Goal: Transaction & Acquisition: Purchase product/service

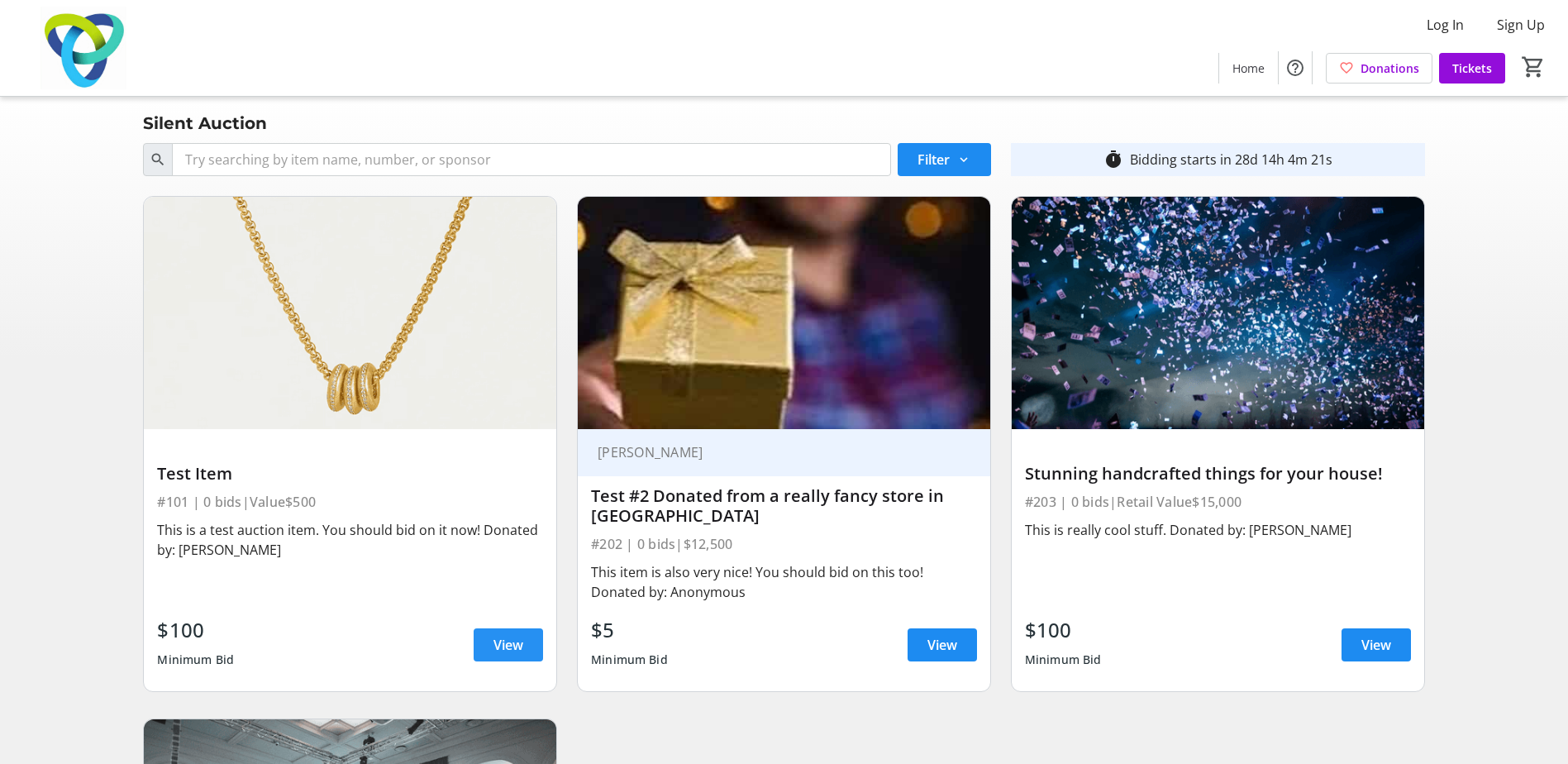
click at [515, 649] on span "View" at bounding box center [508, 645] width 30 height 20
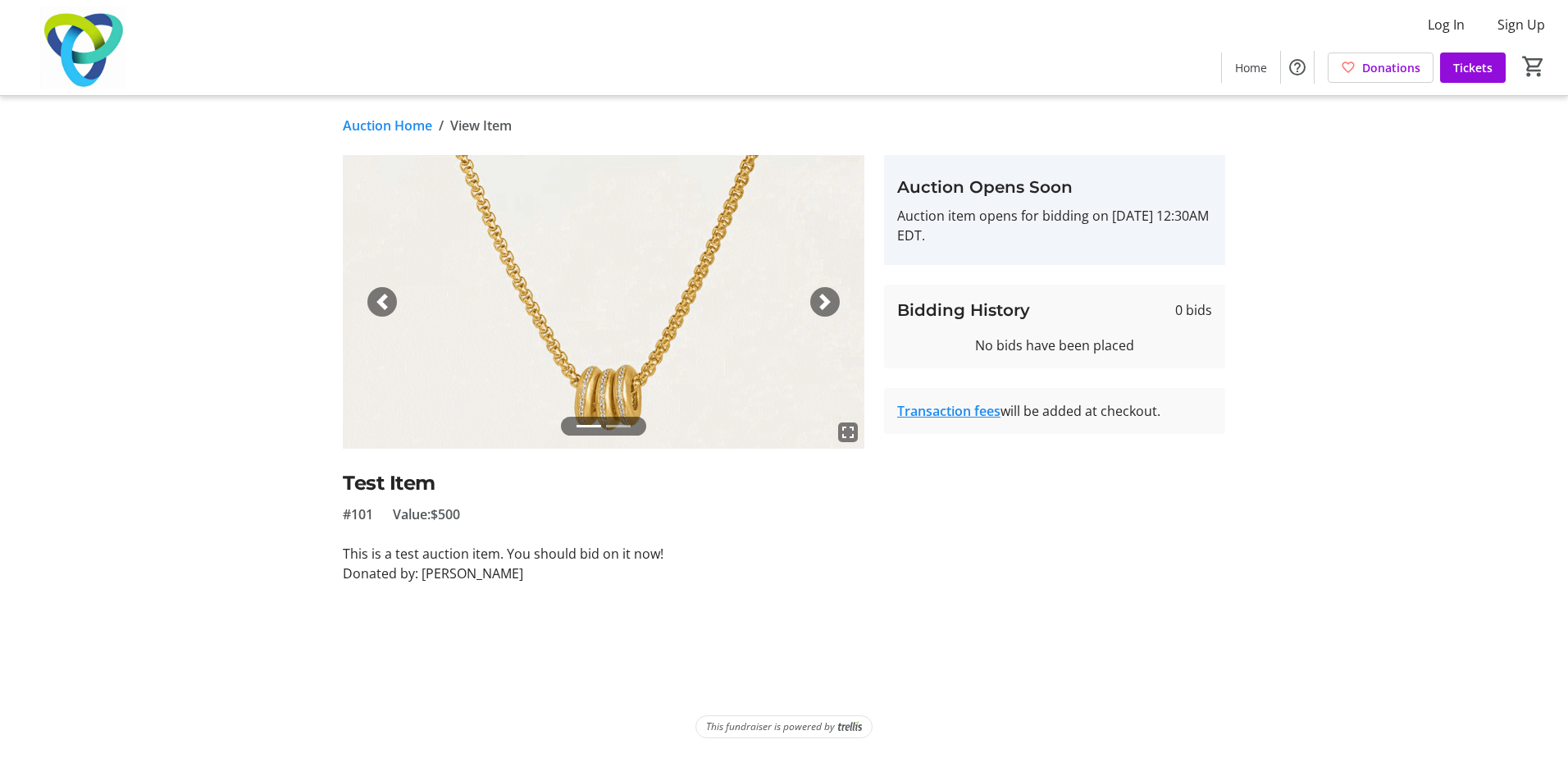
click at [835, 298] on div "Next" at bounding box center [825, 302] width 29 height 29
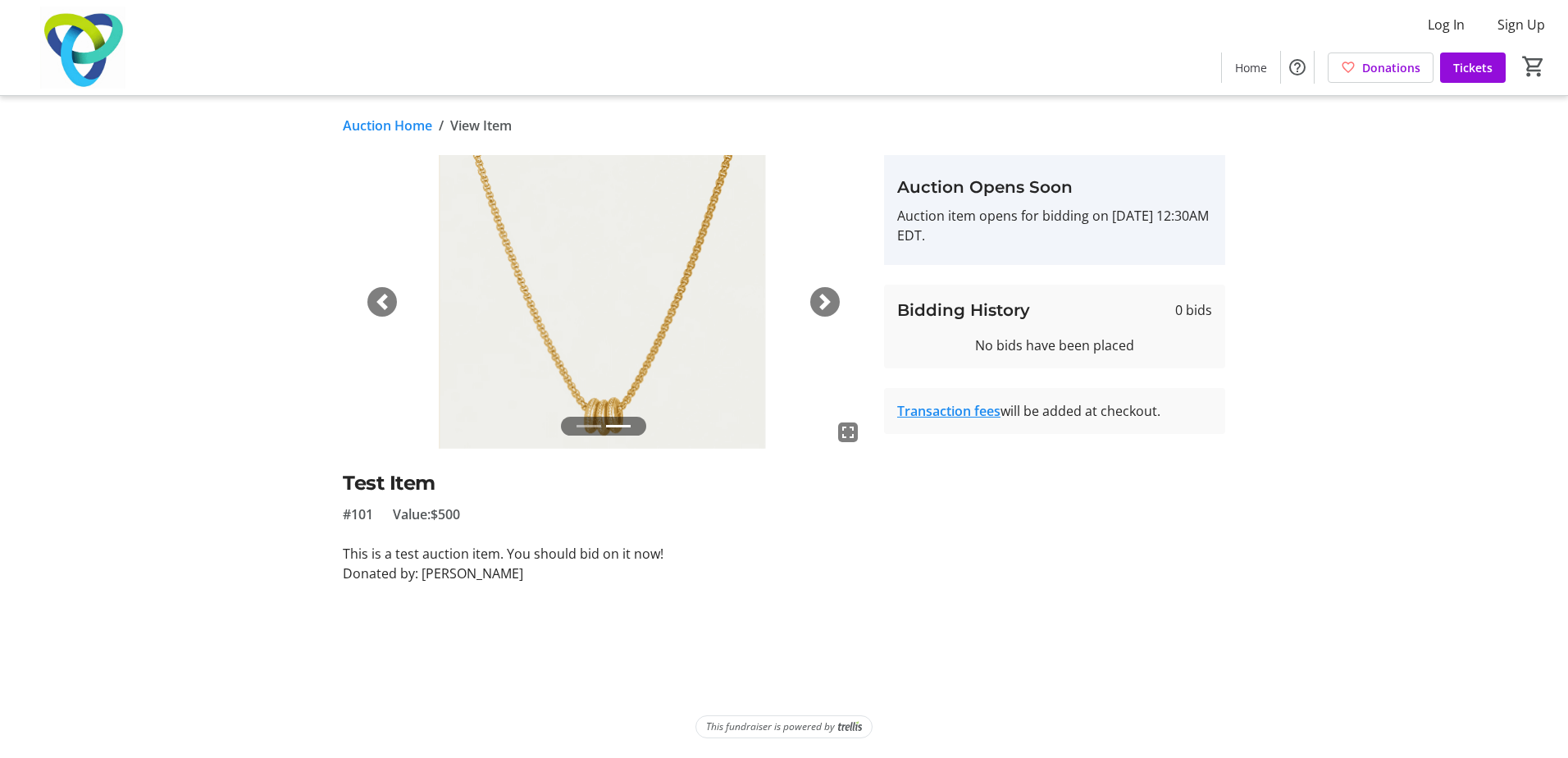
click at [817, 306] on span "button" at bounding box center [825, 302] width 16 height 16
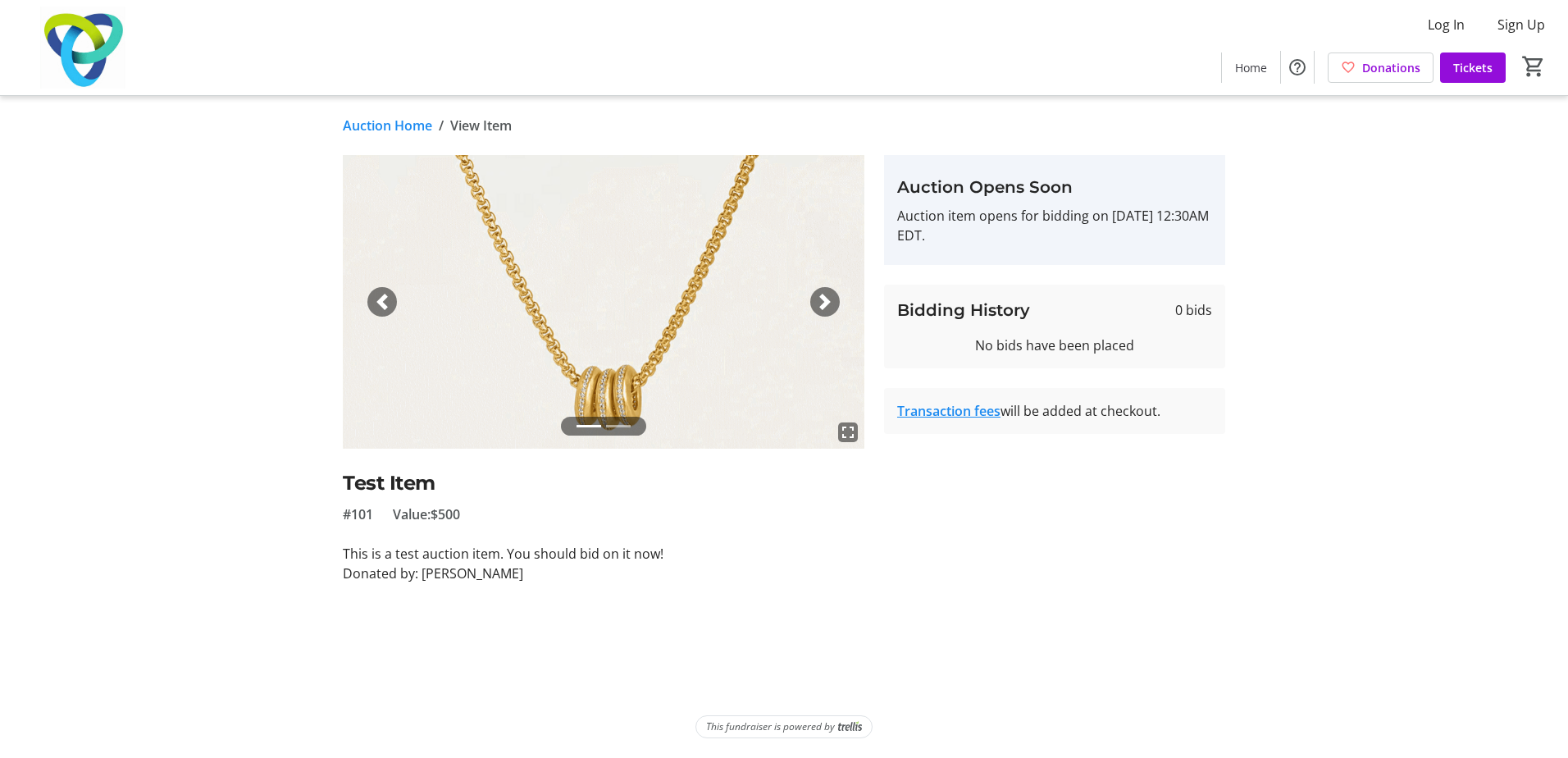
click at [817, 306] on span "button" at bounding box center [825, 302] width 16 height 16
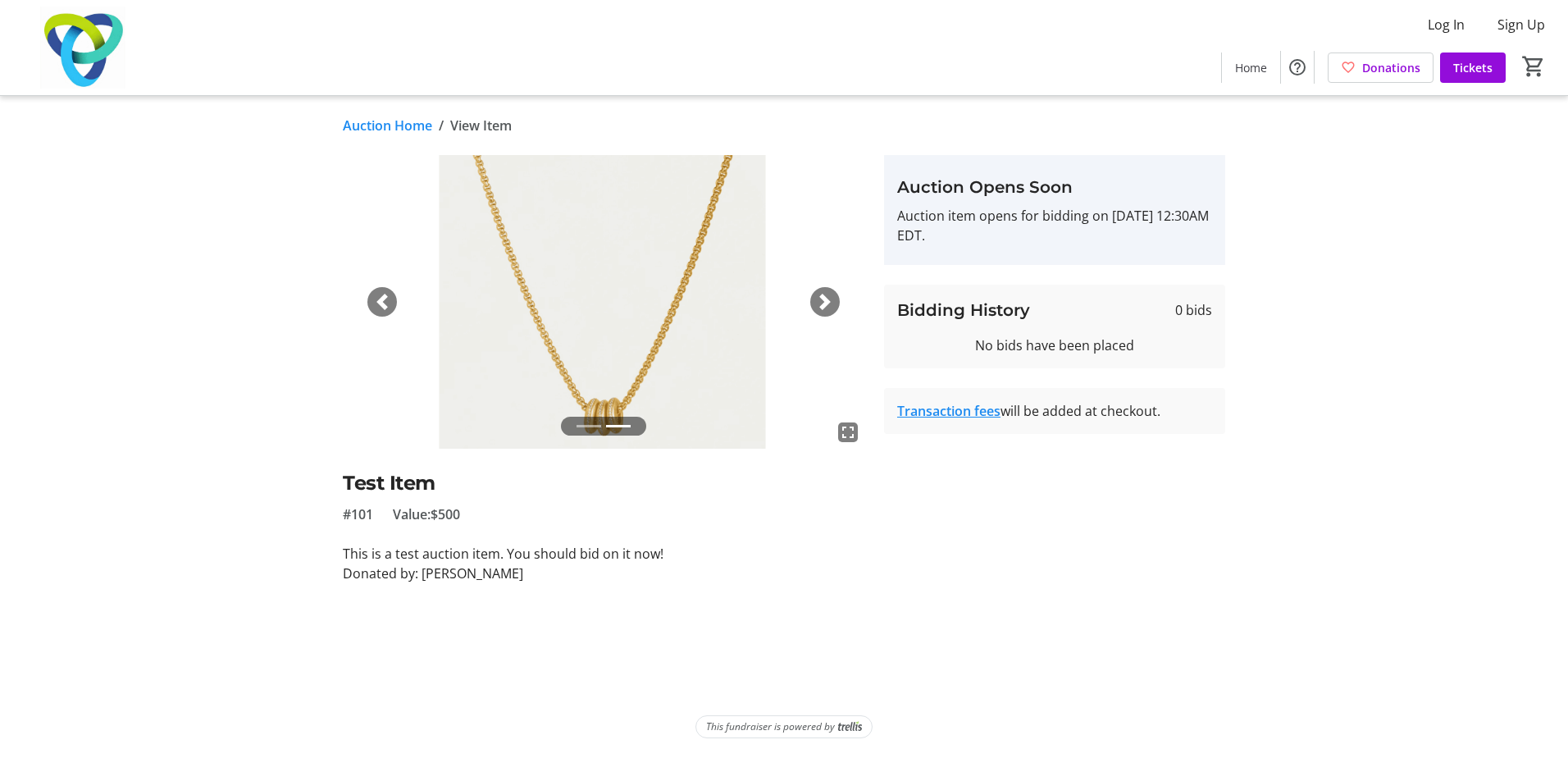
click at [390, 307] on span "button" at bounding box center [383, 302] width 16 height 16
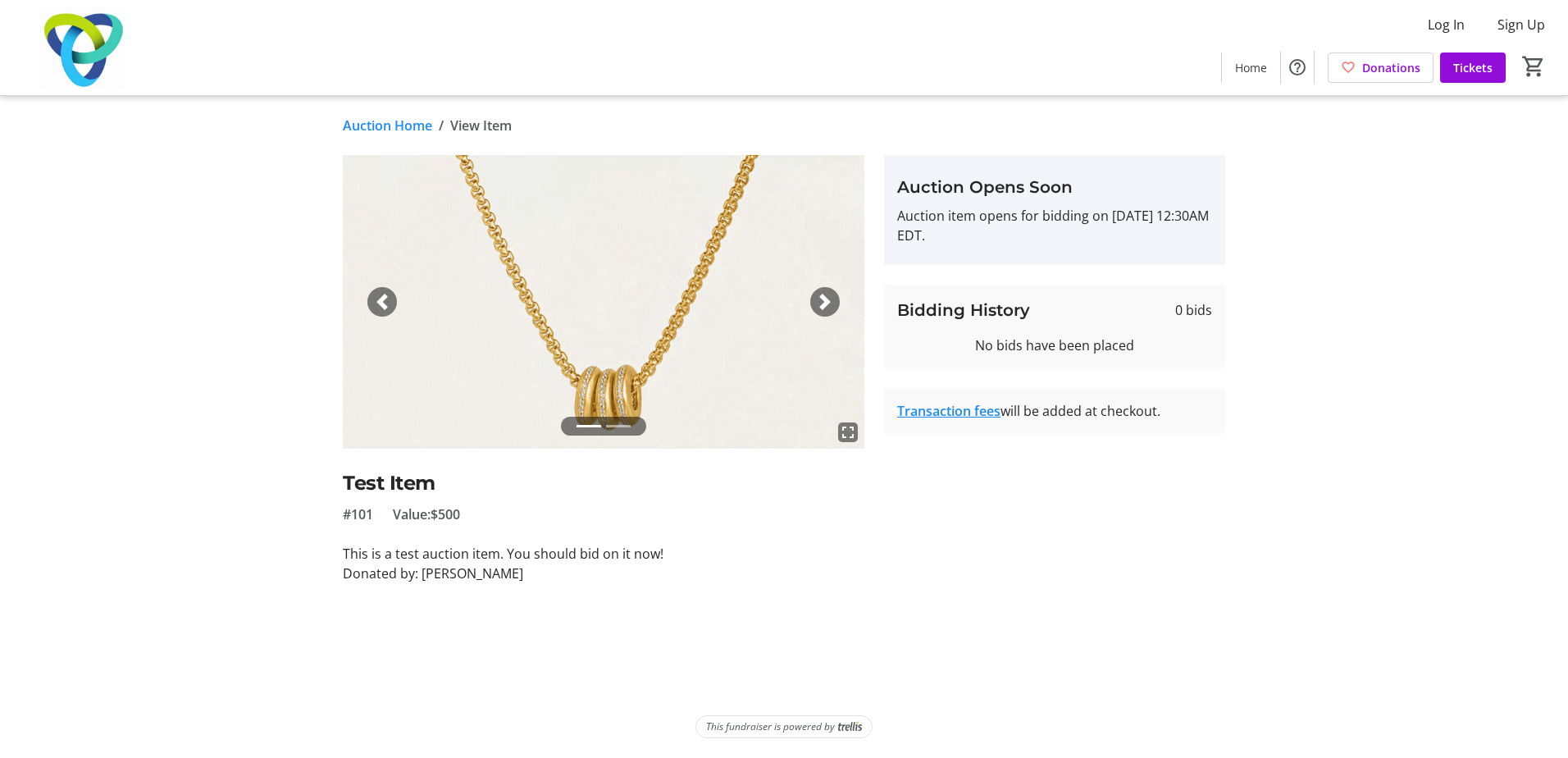
click at [818, 295] on span "button" at bounding box center [825, 302] width 16 height 16
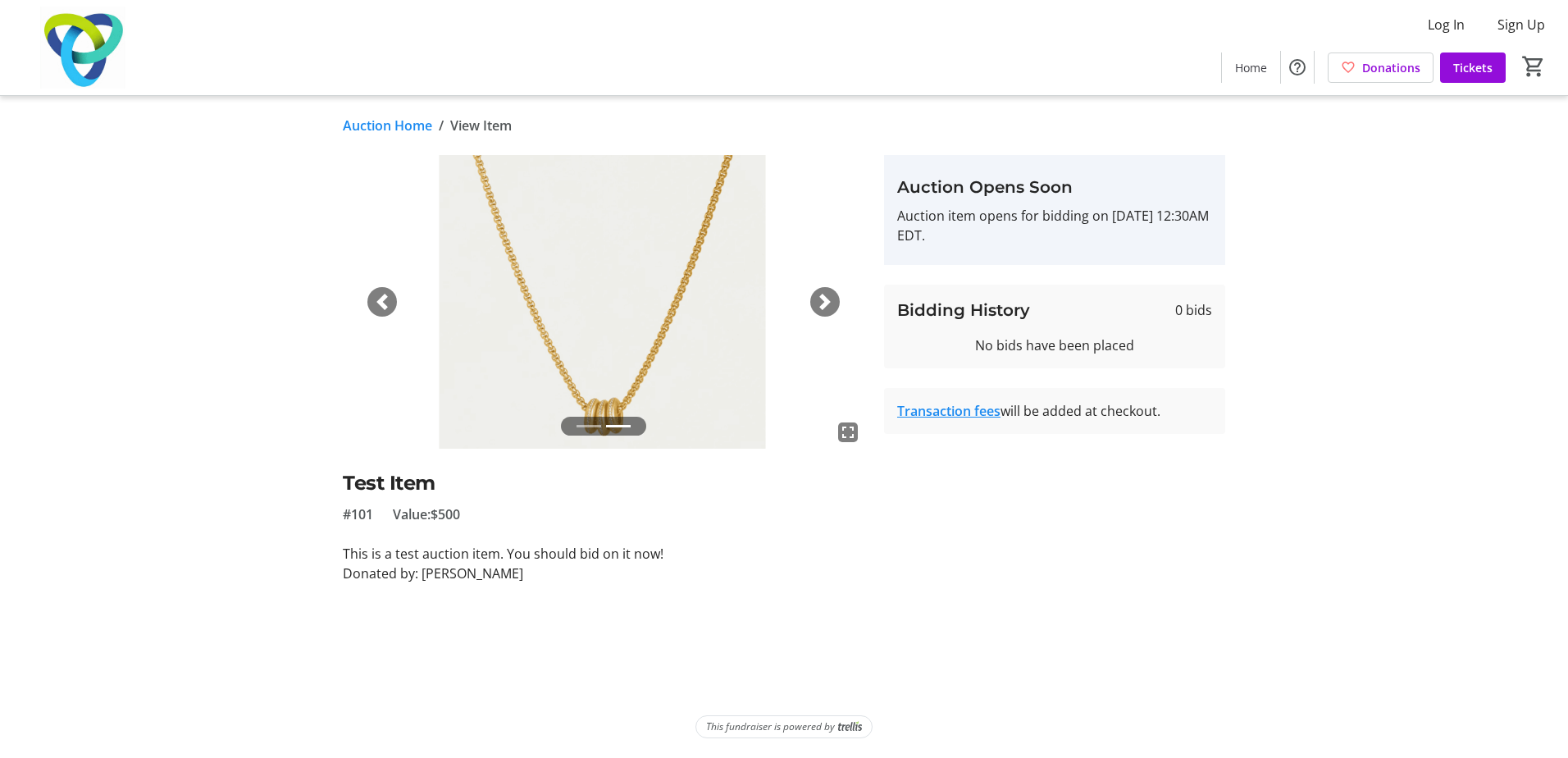
click at [816, 294] on div "Next" at bounding box center [825, 302] width 29 height 29
